Goal: Information Seeking & Learning: Learn about a topic

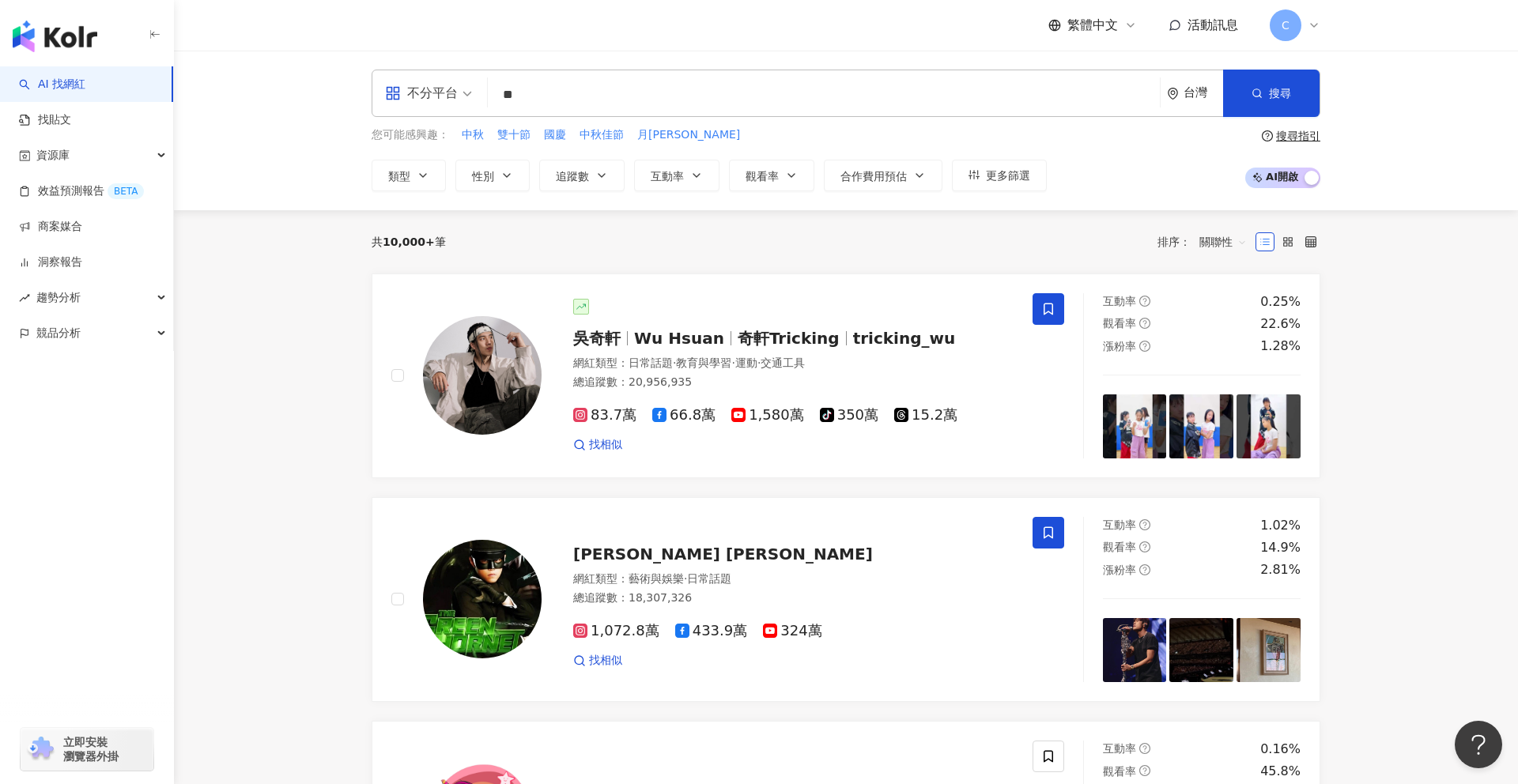
type input "*"
paste input "**"
type input "**"
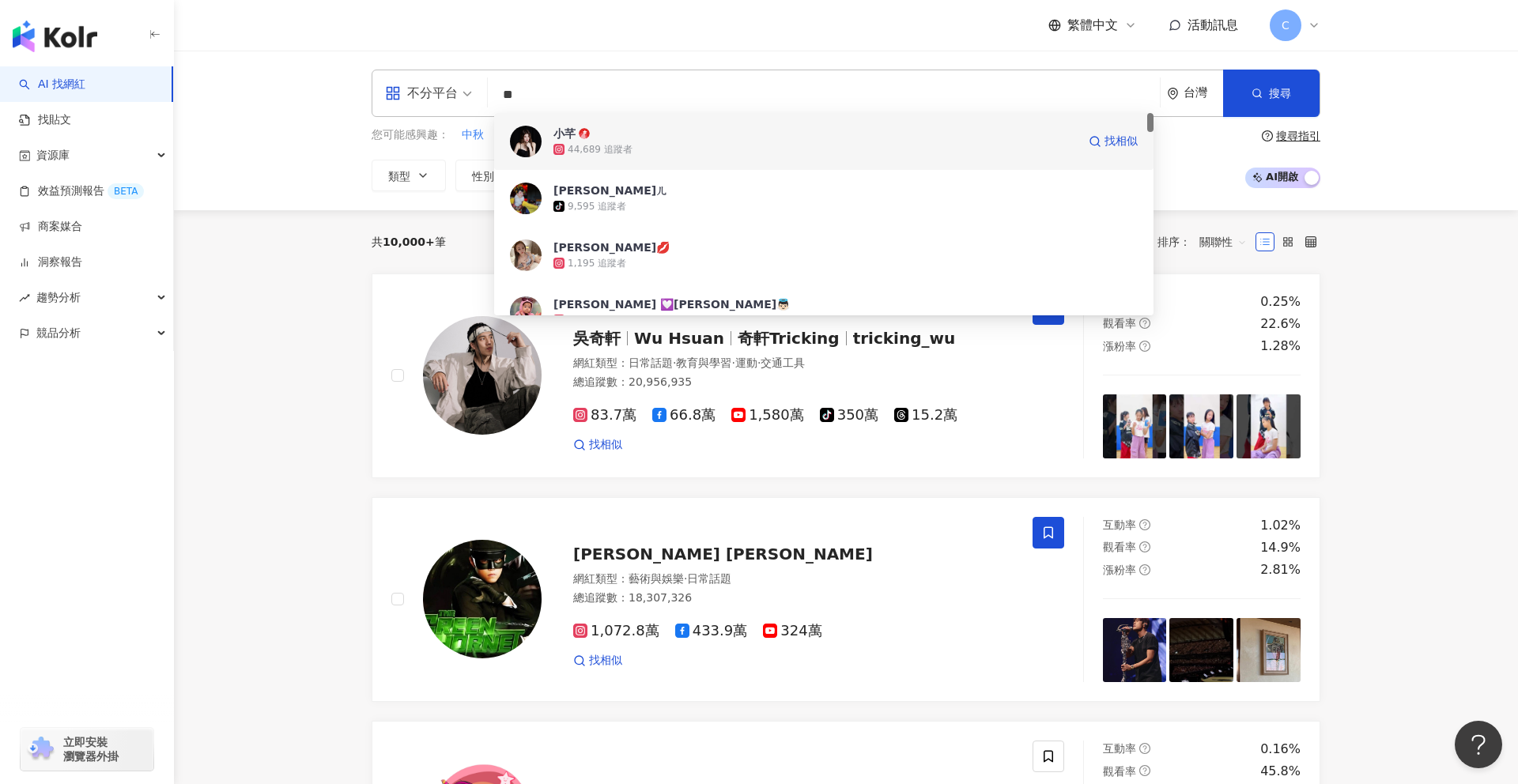
click at [703, 145] on div "44,689 追蹤者" at bounding box center [814, 149] width 523 height 16
